Goal: Find specific page/section: Find specific page/section

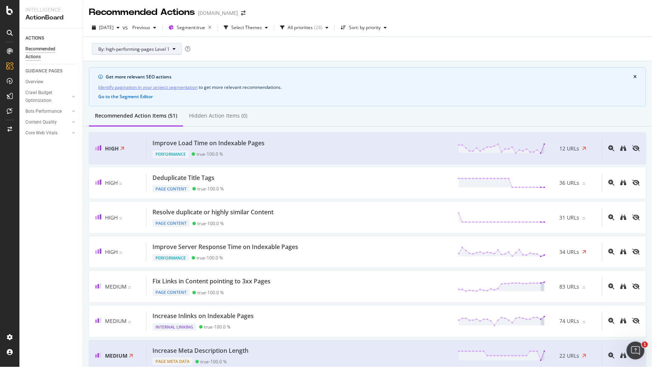
click at [177, 50] on button "By: high-performing-pages Level 1" at bounding box center [137, 49] width 90 height 12
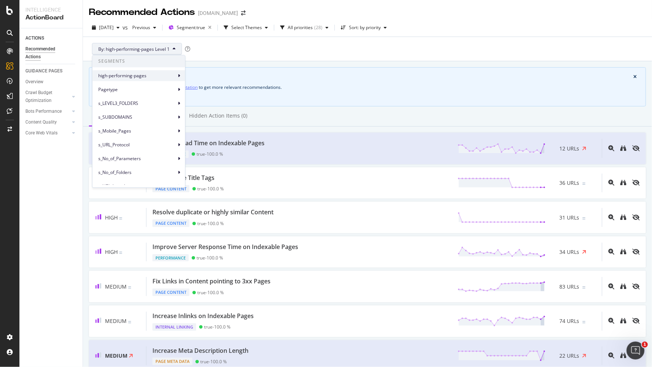
click at [172, 73] on span "high-performing-pages" at bounding box center [137, 75] width 78 height 7
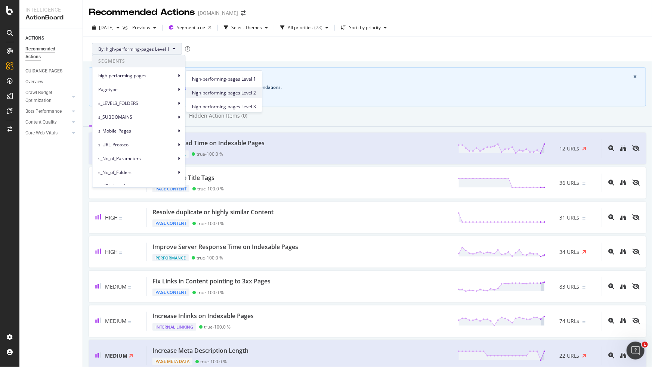
click at [222, 94] on span "high-performing-pages Level 2" at bounding box center [224, 93] width 64 height 7
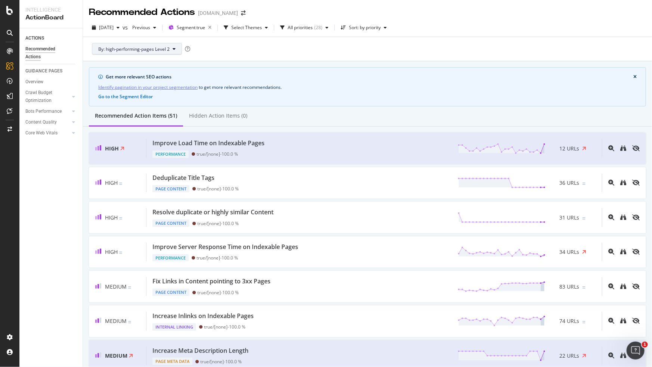
click at [164, 50] on span "By: high-performing-pages Level 2" at bounding box center [133, 49] width 71 height 6
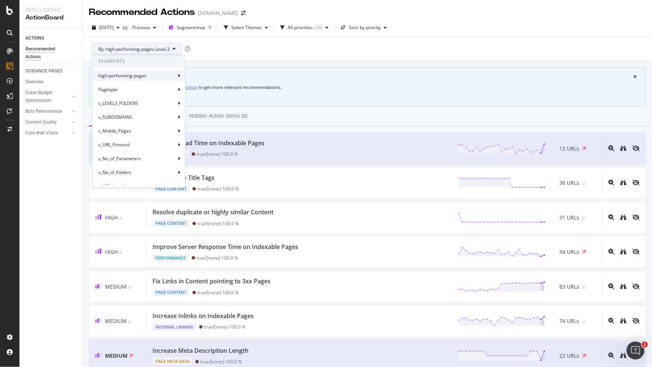
click at [160, 75] on span "high-performing-pages" at bounding box center [137, 75] width 78 height 7
click at [180, 75] on div "high-performing-pages" at bounding box center [138, 75] width 93 height 11
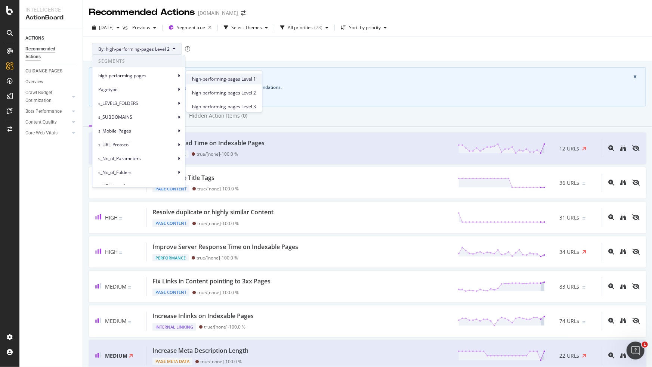
click at [218, 77] on span "high-performing-pages Level 1" at bounding box center [224, 79] width 64 height 7
